Goal: Check status

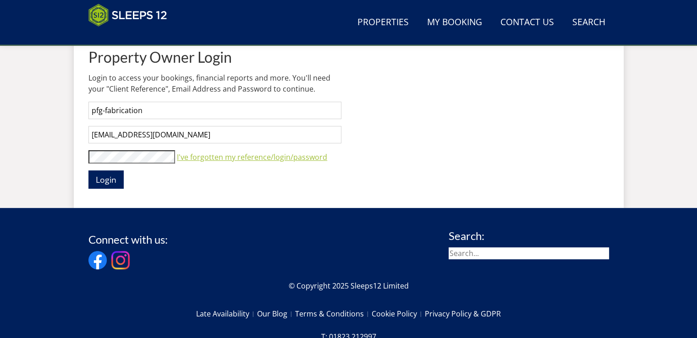
scroll to position [377, 0]
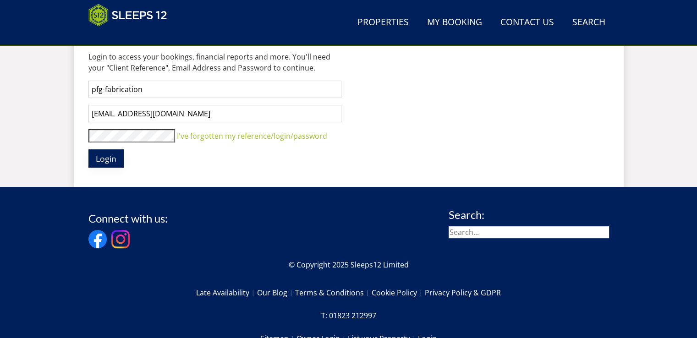
click at [104, 155] on span "Login" at bounding box center [106, 158] width 21 height 11
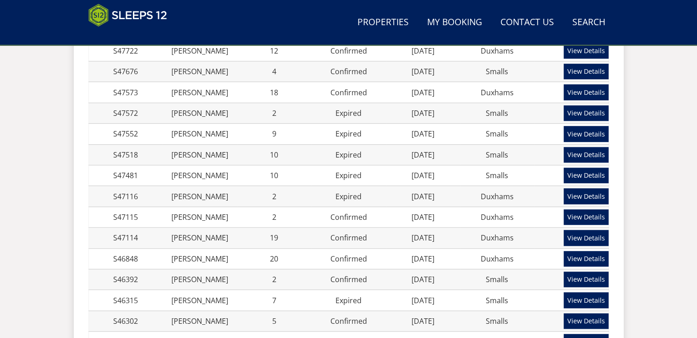
scroll to position [651, 0]
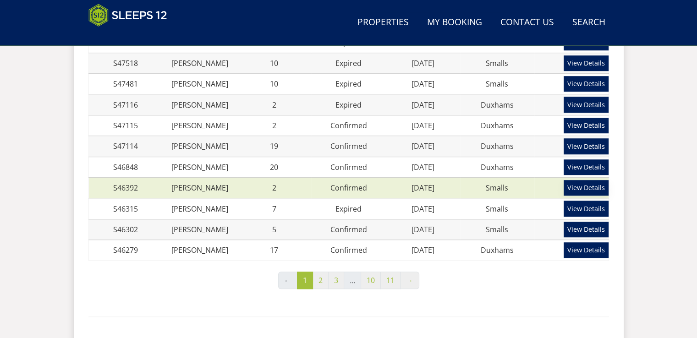
click at [577, 186] on link "View Details" at bounding box center [585, 188] width 45 height 16
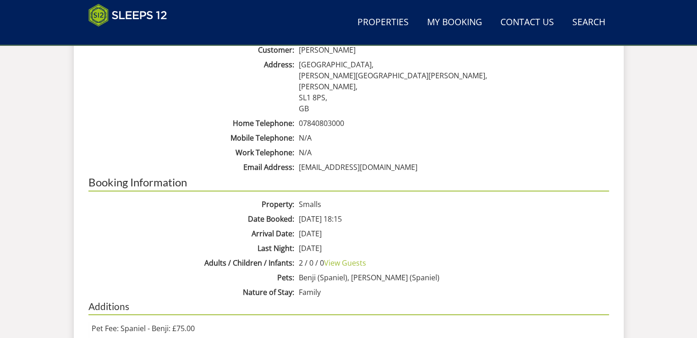
scroll to position [466, 0]
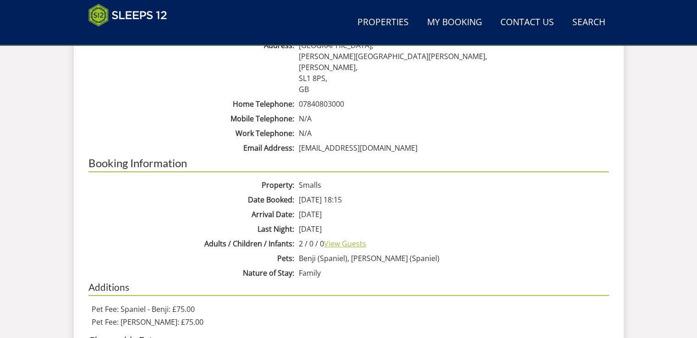
click at [366, 244] on link "View Guests" at bounding box center [345, 244] width 42 height 10
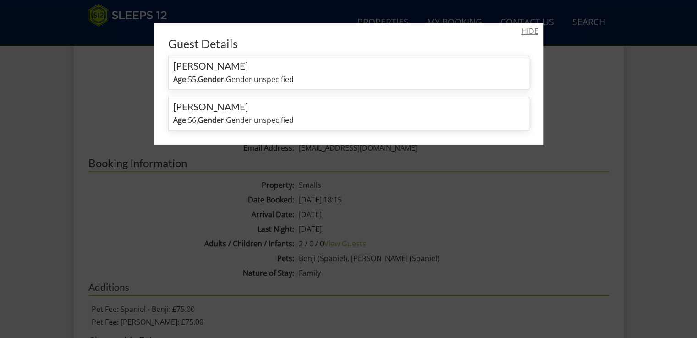
click at [521, 30] on link "HIDE" at bounding box center [529, 31] width 17 height 11
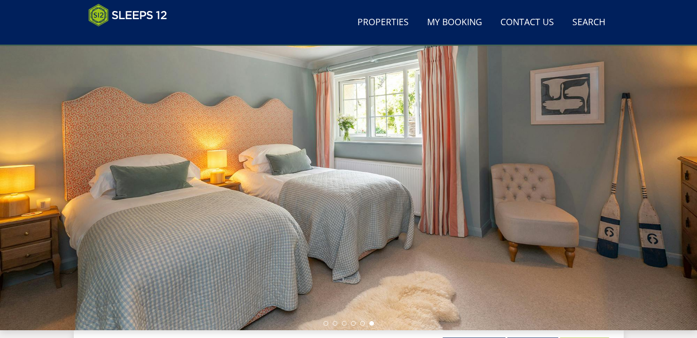
scroll to position [0, 0]
